Goal: Find contact information: Find contact information

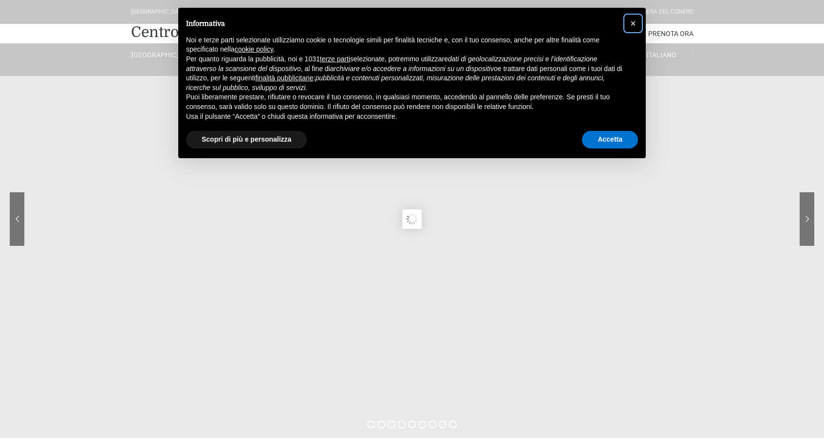
click at [634, 23] on span "×" at bounding box center [633, 23] width 6 height 11
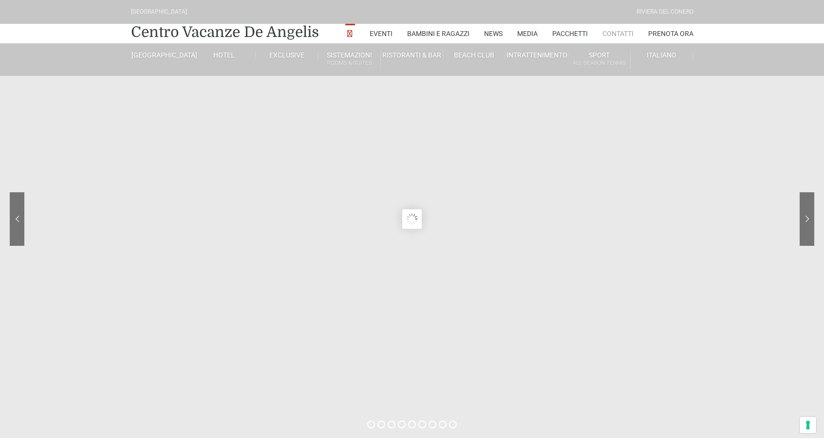
click at [623, 37] on link "Contatti" at bounding box center [617, 33] width 31 height 19
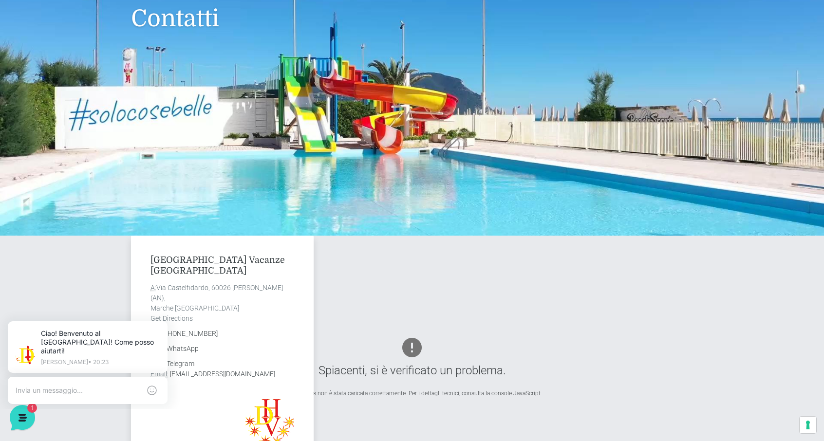
click at [810, 145] on header "[GEOGRAPHIC_DATA] [GEOGRAPHIC_DATA] Centro Vacanze [GEOGRAPHIC_DATA] Eventi Mis…" at bounding box center [412, 80] width 824 height 390
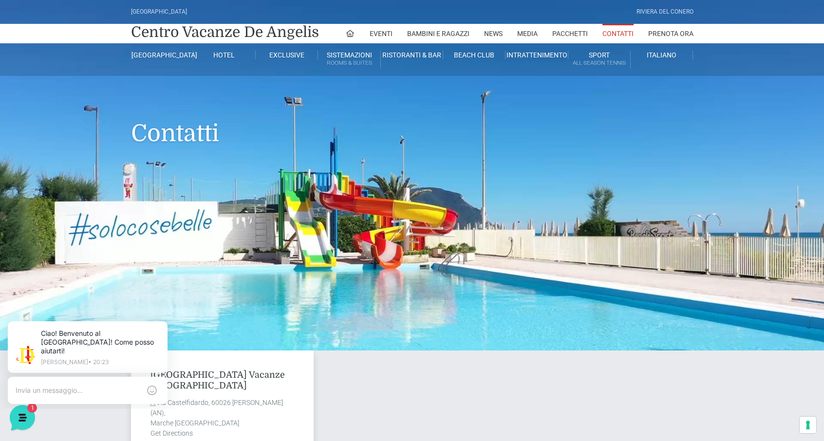
click at [816, 207] on header "[GEOGRAPHIC_DATA] [GEOGRAPHIC_DATA] Centro Vacanze [GEOGRAPHIC_DATA] Eventi Mis…" at bounding box center [412, 195] width 824 height 390
click at [811, 206] on header "Villaggio Hotel Resort Riviera Del Conero Centro Vacanze De Angelis Eventi Miss…" at bounding box center [412, 195] width 824 height 390
click at [811, 208] on header "Villaggio Hotel Resort Riviera Del Conero Centro Vacanze De Angelis Eventi Miss…" at bounding box center [412, 195] width 824 height 390
click at [802, 195] on header "Villaggio Hotel Resort Riviera Del Conero Centro Vacanze De Angelis Eventi Miss…" at bounding box center [412, 195] width 824 height 390
